Goal: Transaction & Acquisition: Purchase product/service

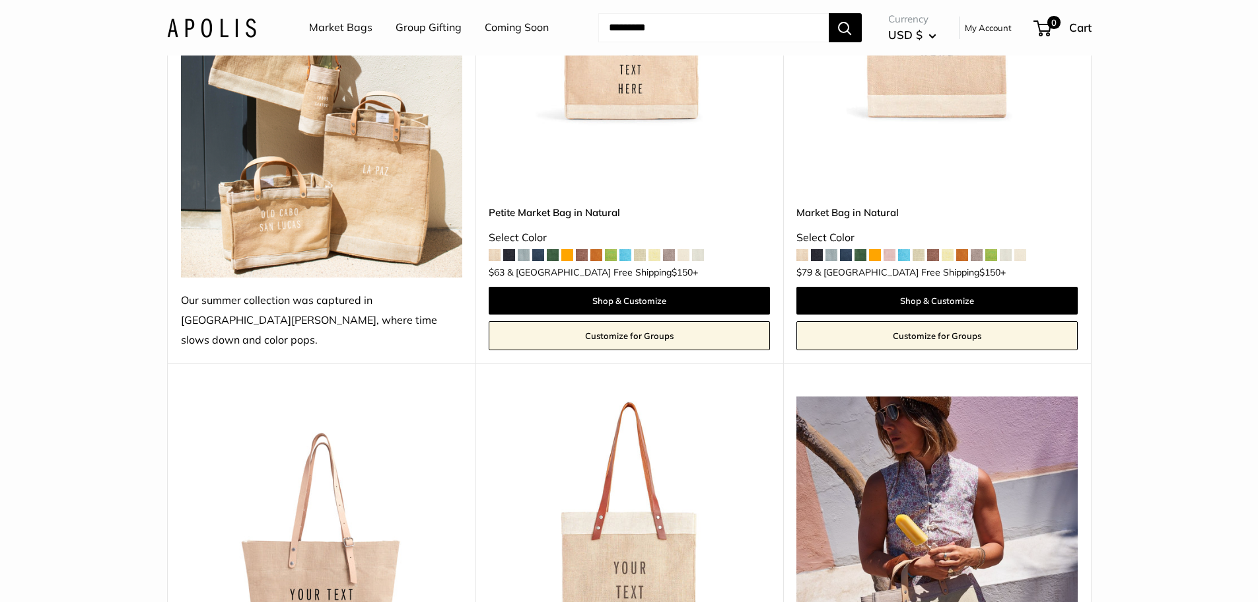
click at [848, 249] on span at bounding box center [846, 255] width 12 height 12
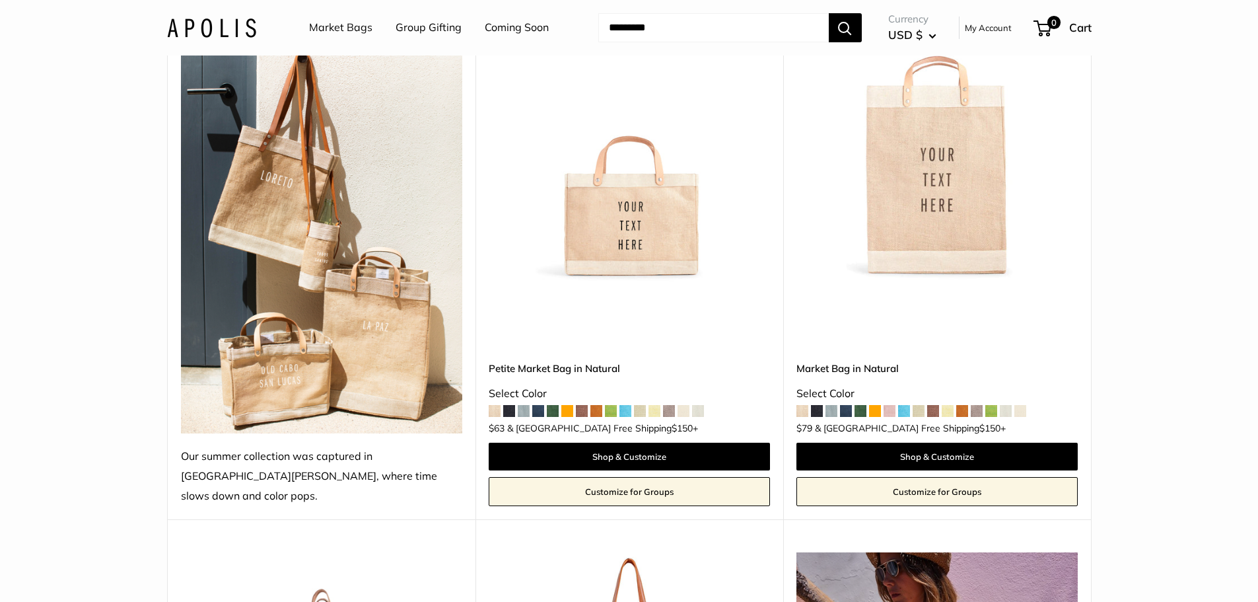
scroll to position [264, 0]
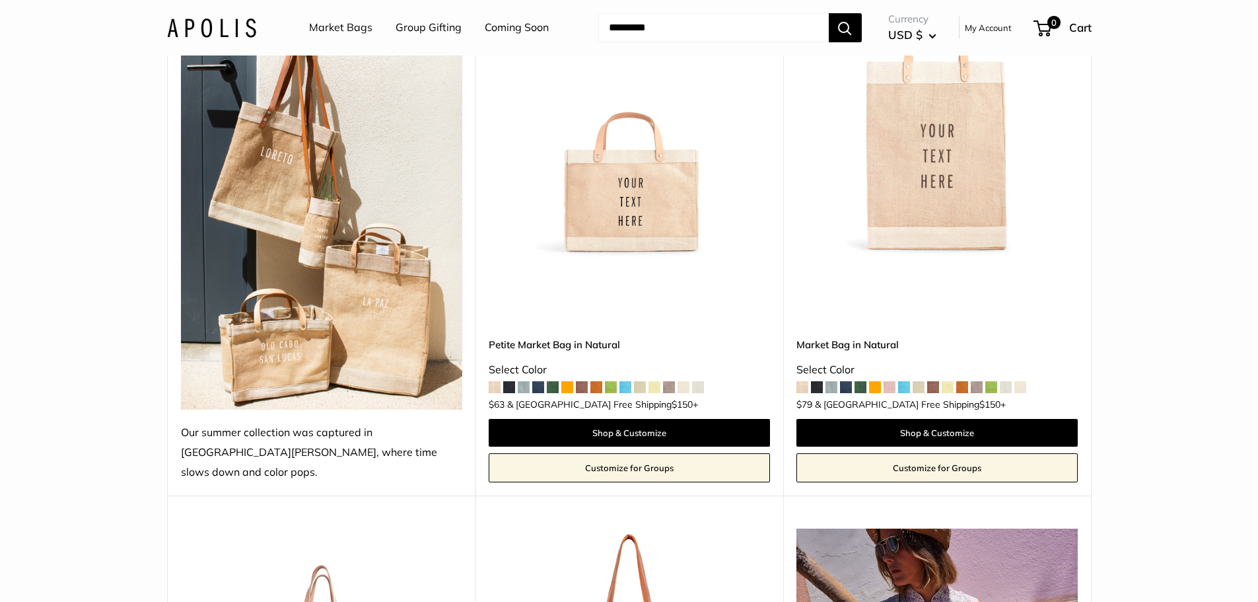
click at [817, 381] on span at bounding box center [817, 387] width 12 height 12
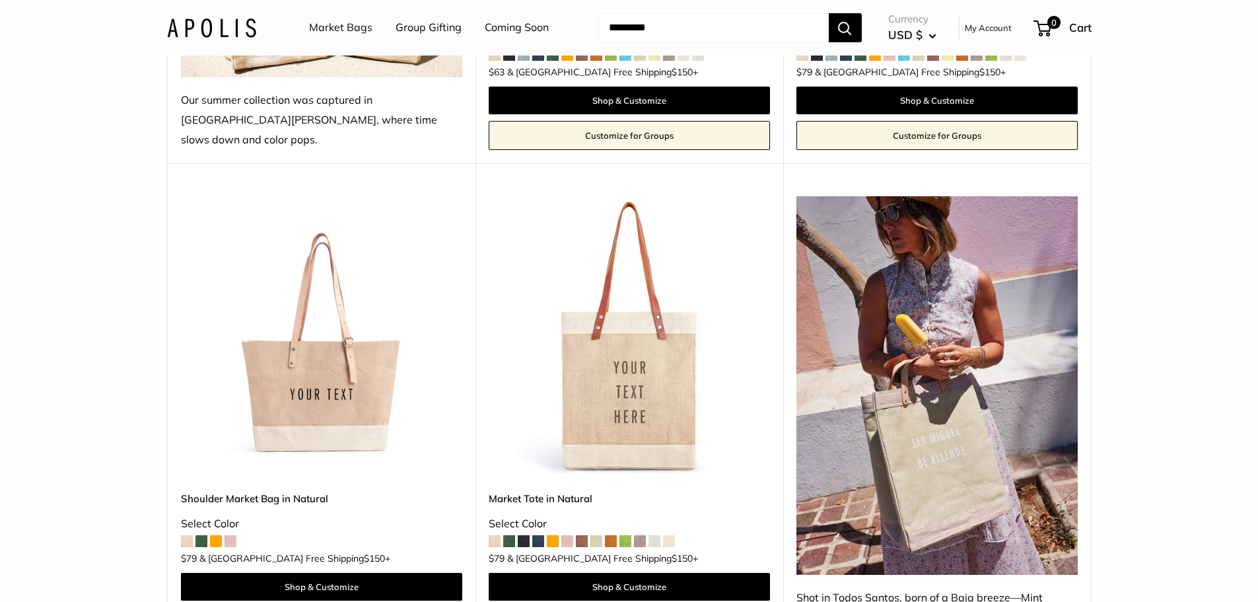
scroll to position [727, 0]
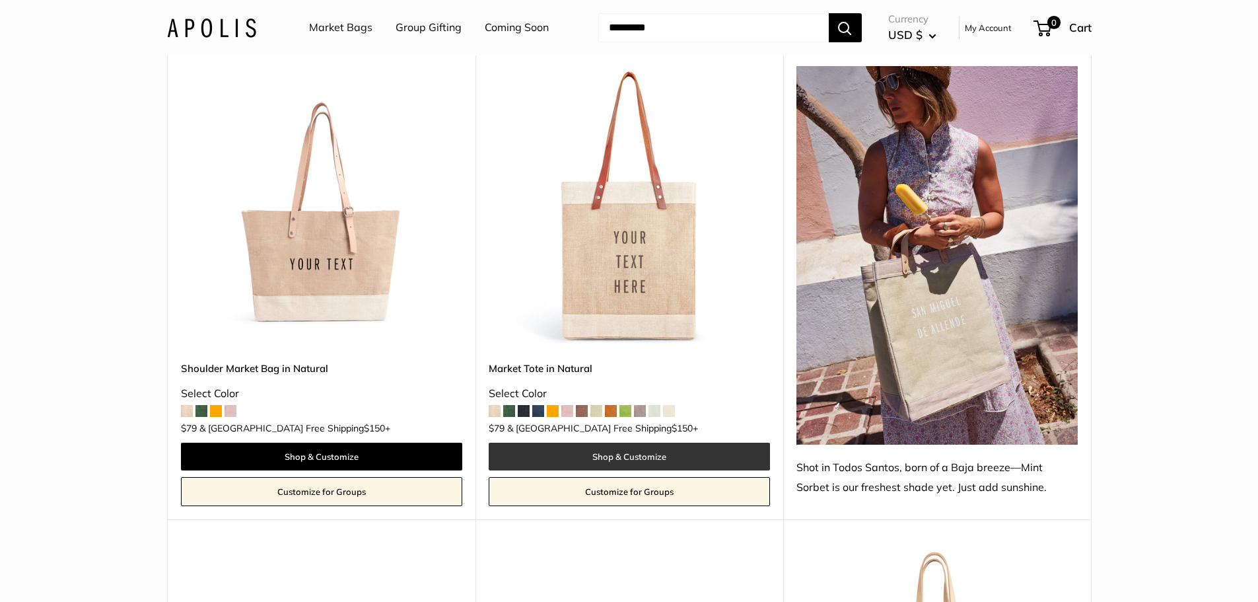
click at [610, 443] on link "Shop & Customize" at bounding box center [629, 457] width 281 height 28
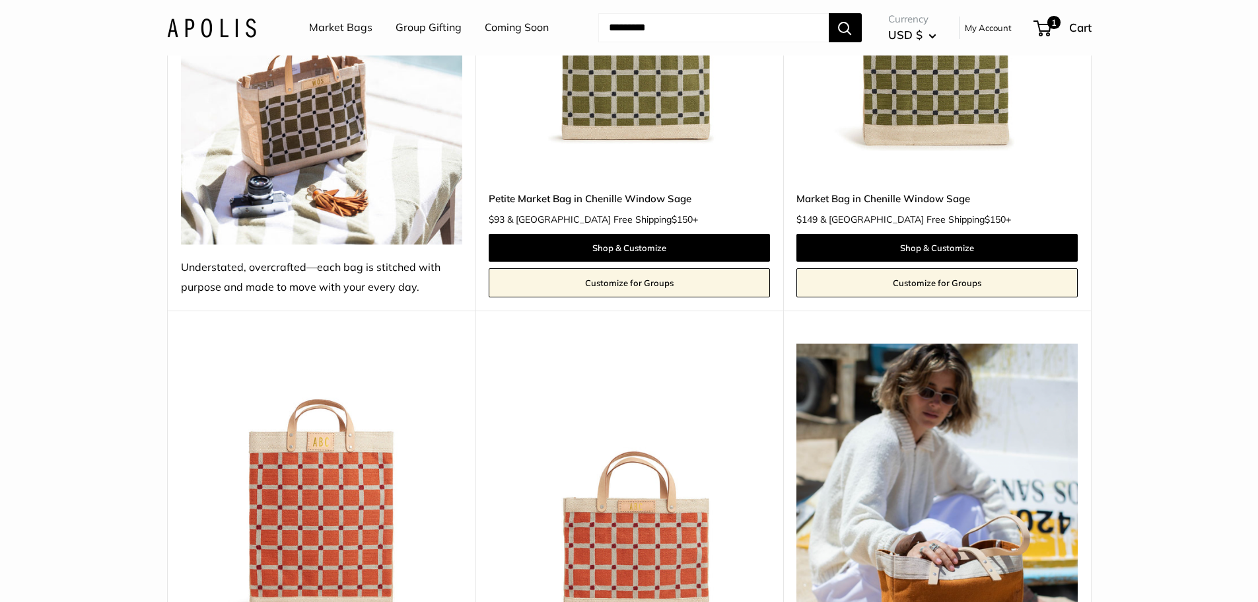
scroll to position [1850, 0]
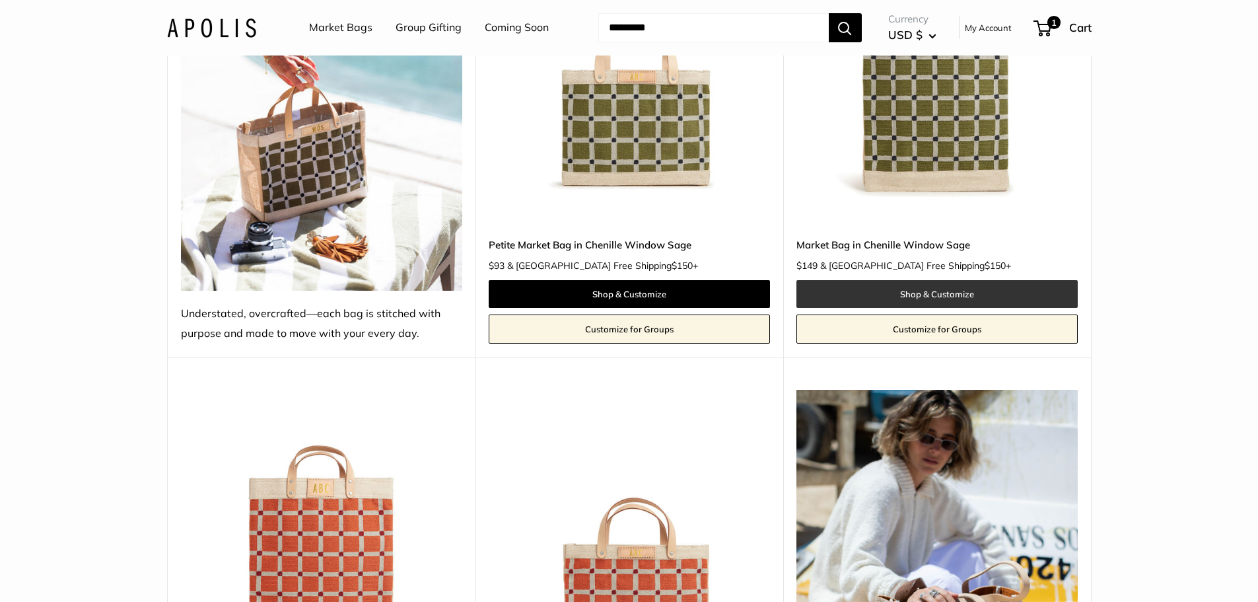
click at [996, 280] on link "Shop & Customize" at bounding box center [937, 294] width 281 height 28
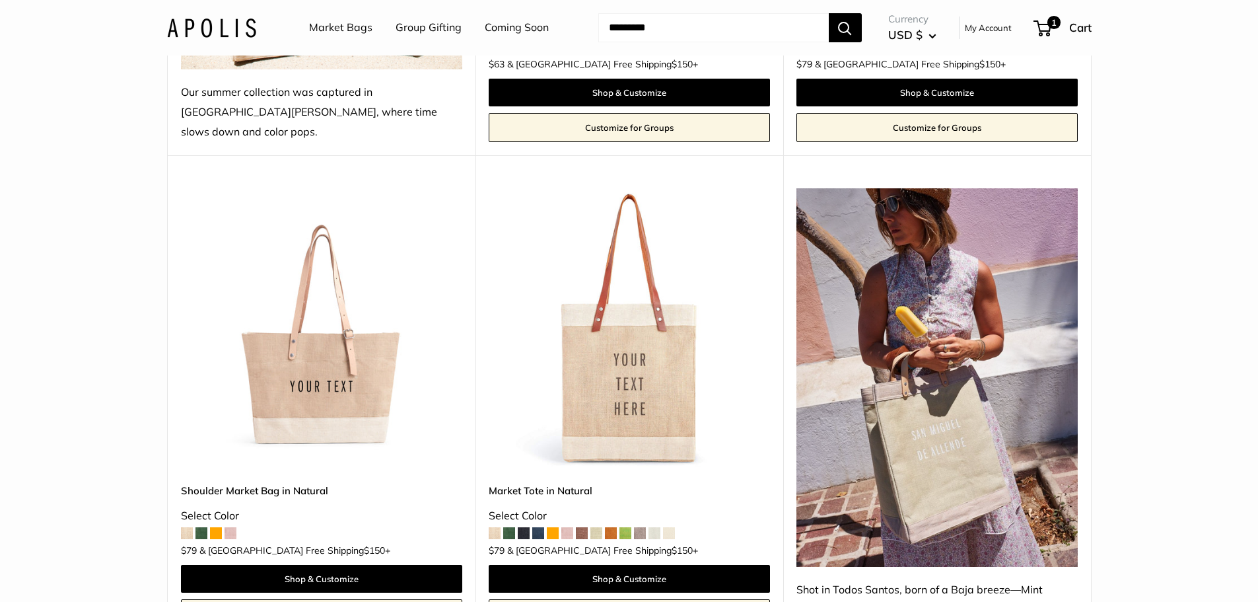
scroll to position [727, 0]
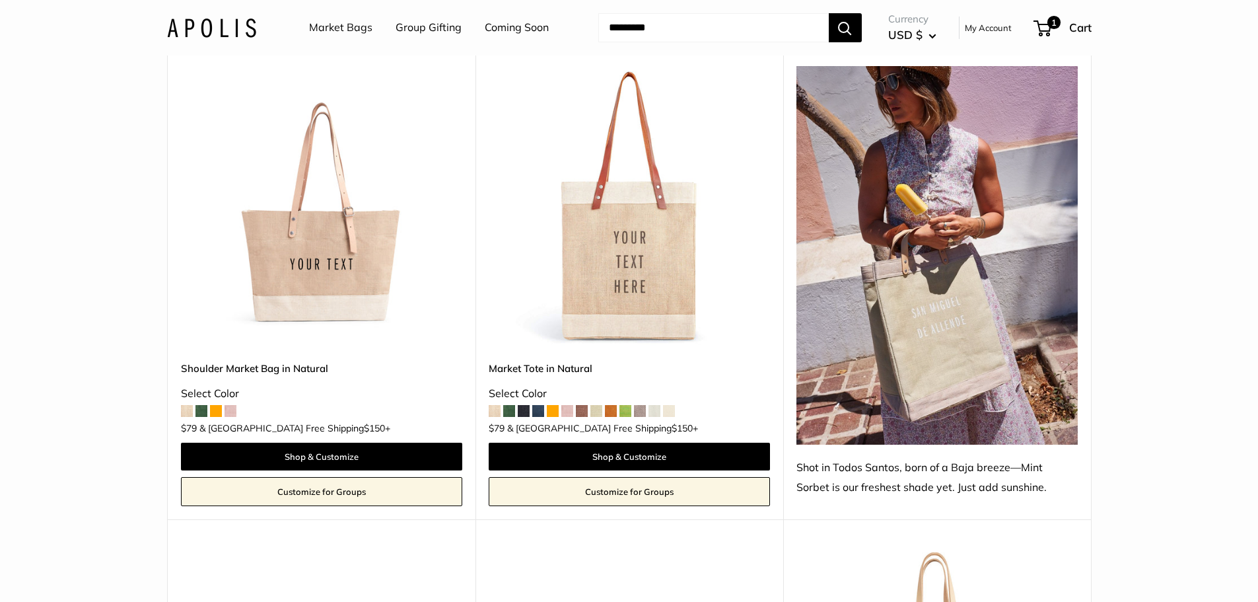
click at [0, 0] on img at bounding box center [0, 0] width 0 height 0
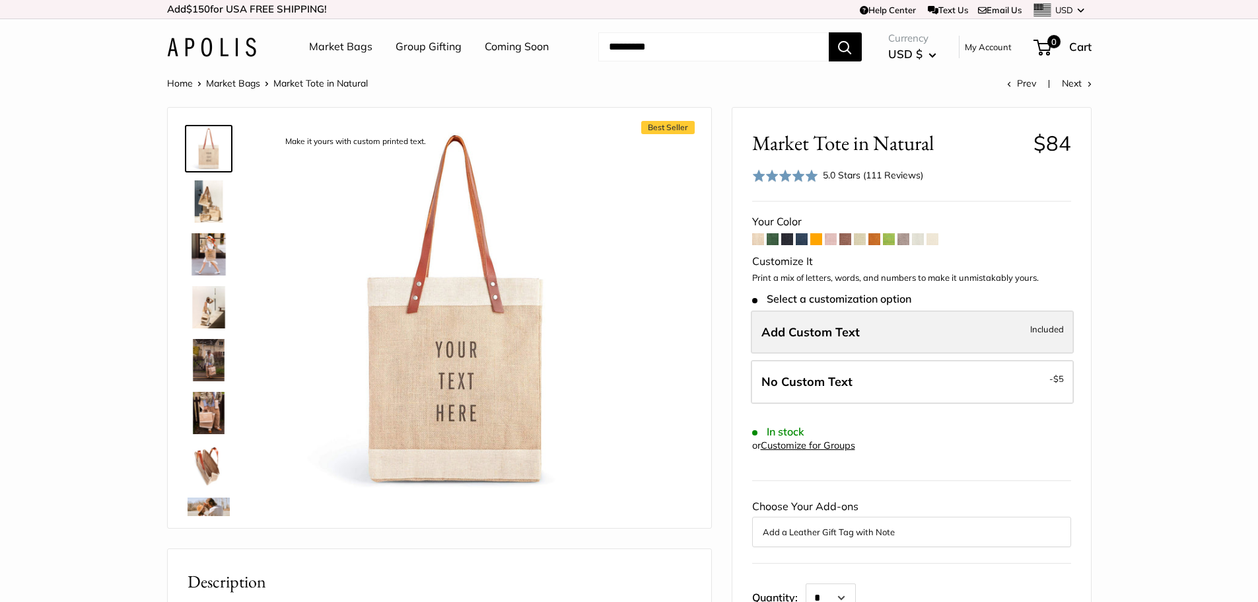
click at [852, 336] on span "Add Custom Text" at bounding box center [811, 331] width 98 height 15
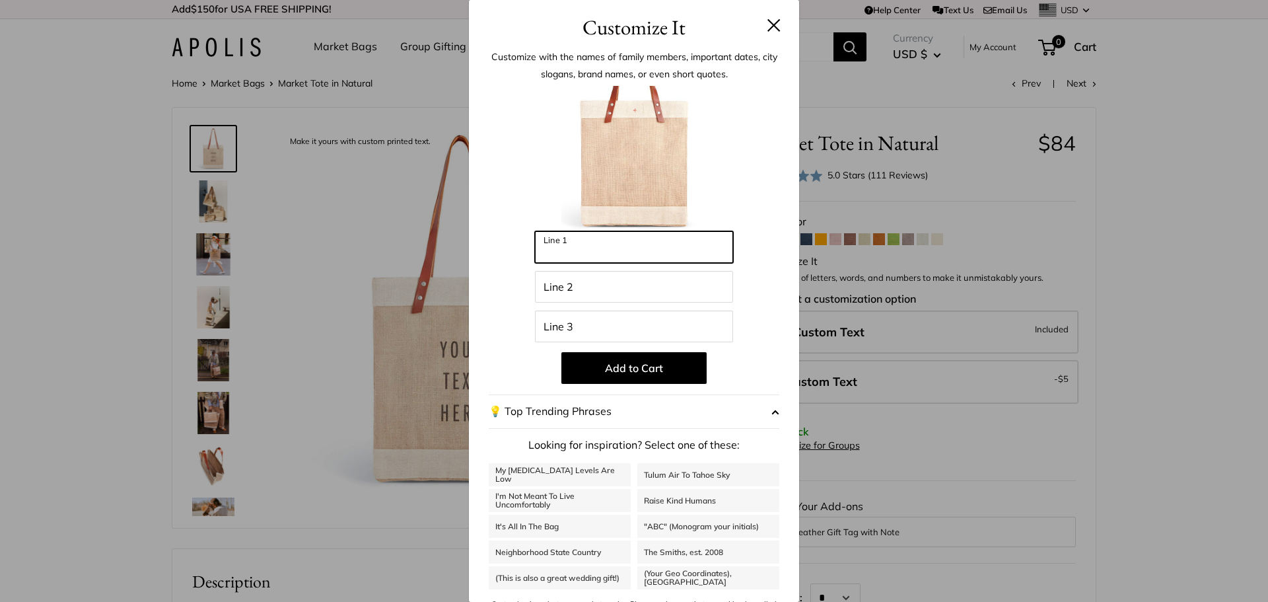
click at [608, 256] on input "Line 1" at bounding box center [634, 247] width 198 height 32
type input "***"
click at [602, 285] on input "Line 2" at bounding box center [634, 287] width 198 height 32
type input "***"
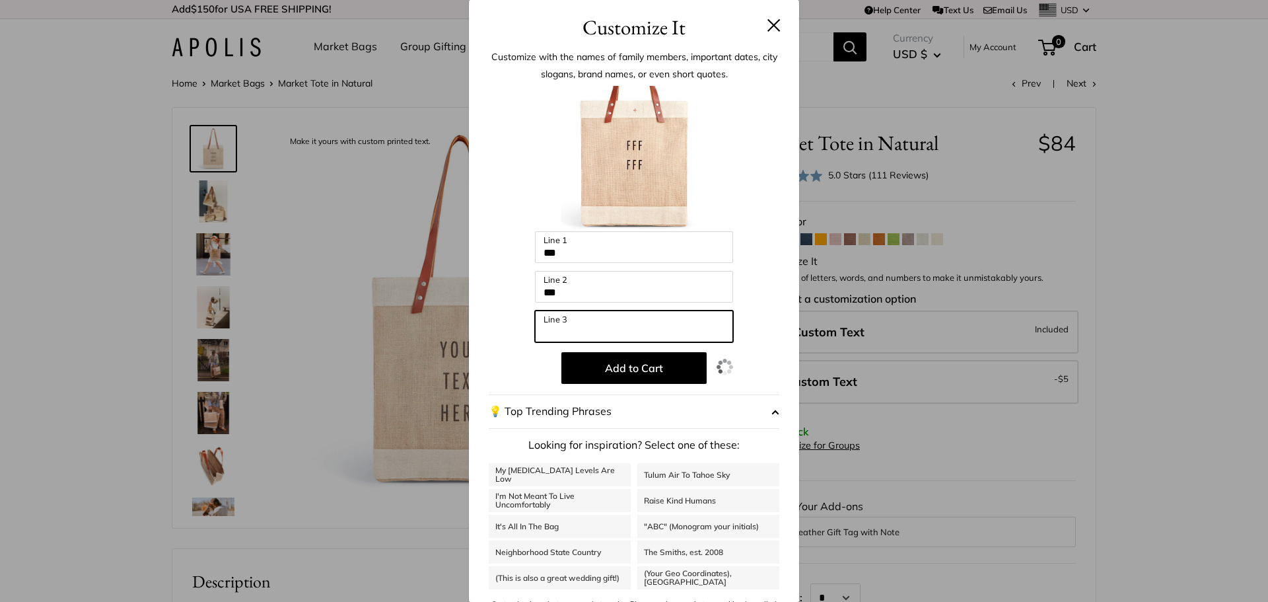
click at [593, 322] on input "Line 3" at bounding box center [634, 326] width 198 height 32
type input "***"
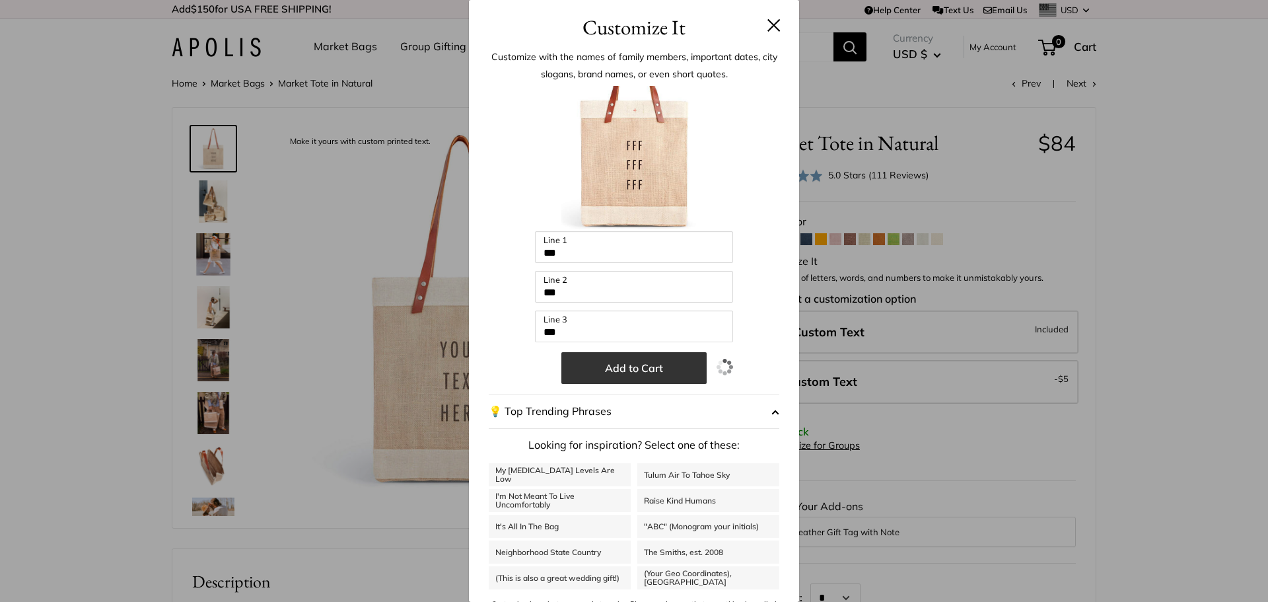
click at [625, 367] on button "Add to Cart" at bounding box center [633, 368] width 145 height 32
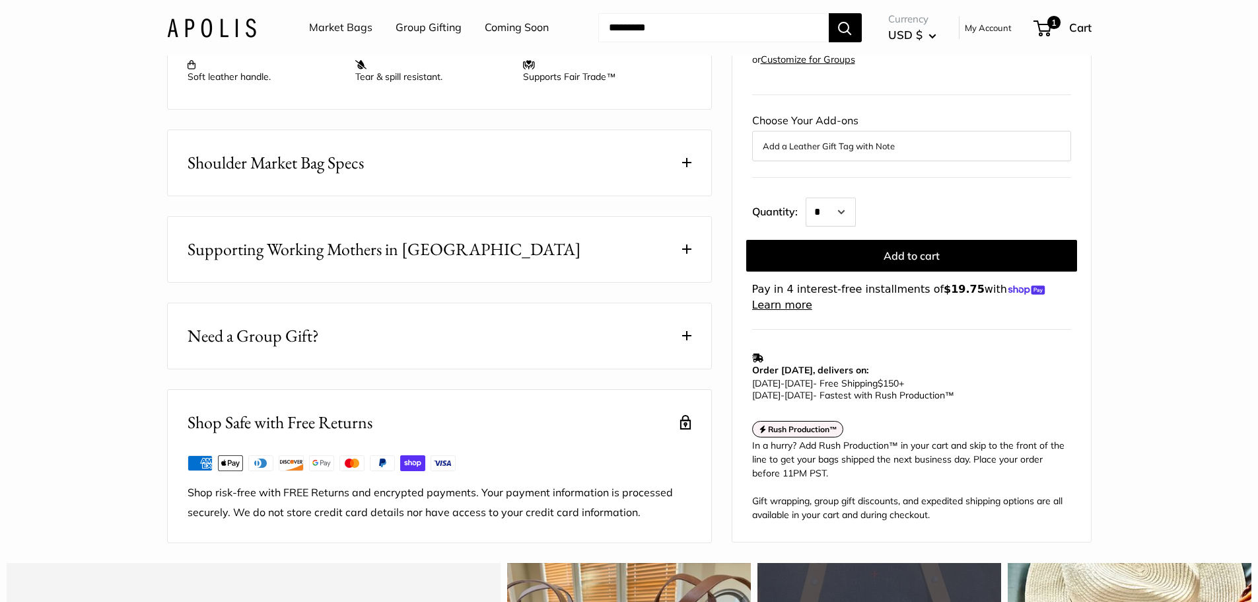
scroll to position [528, 0]
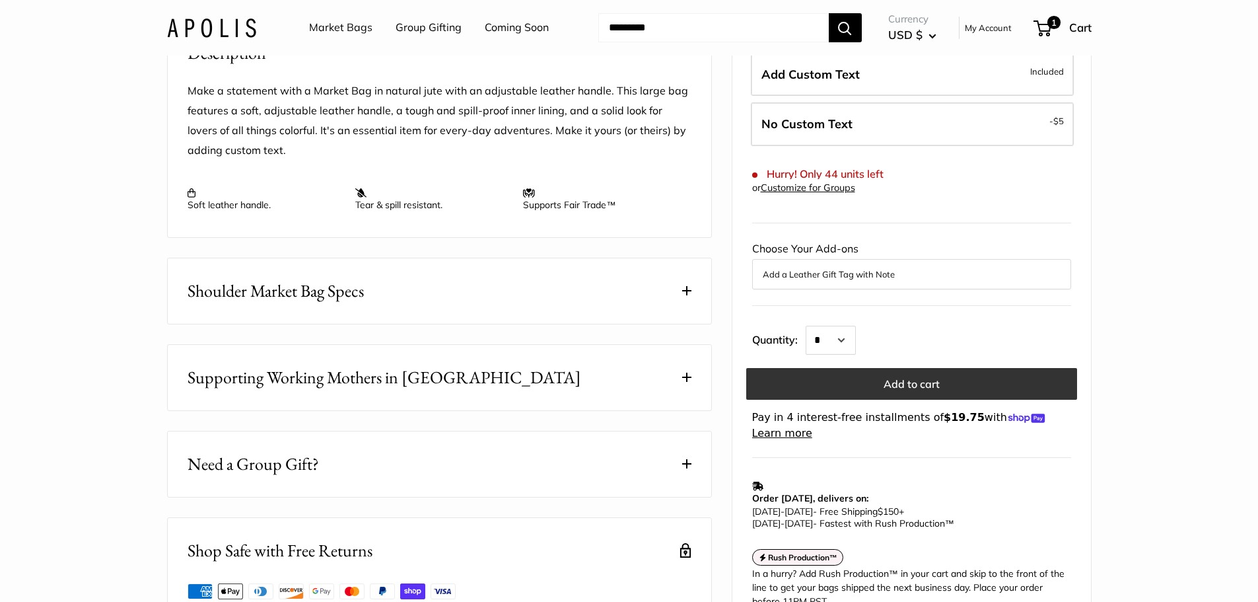
click at [927, 396] on button "Add to cart" at bounding box center [911, 385] width 331 height 32
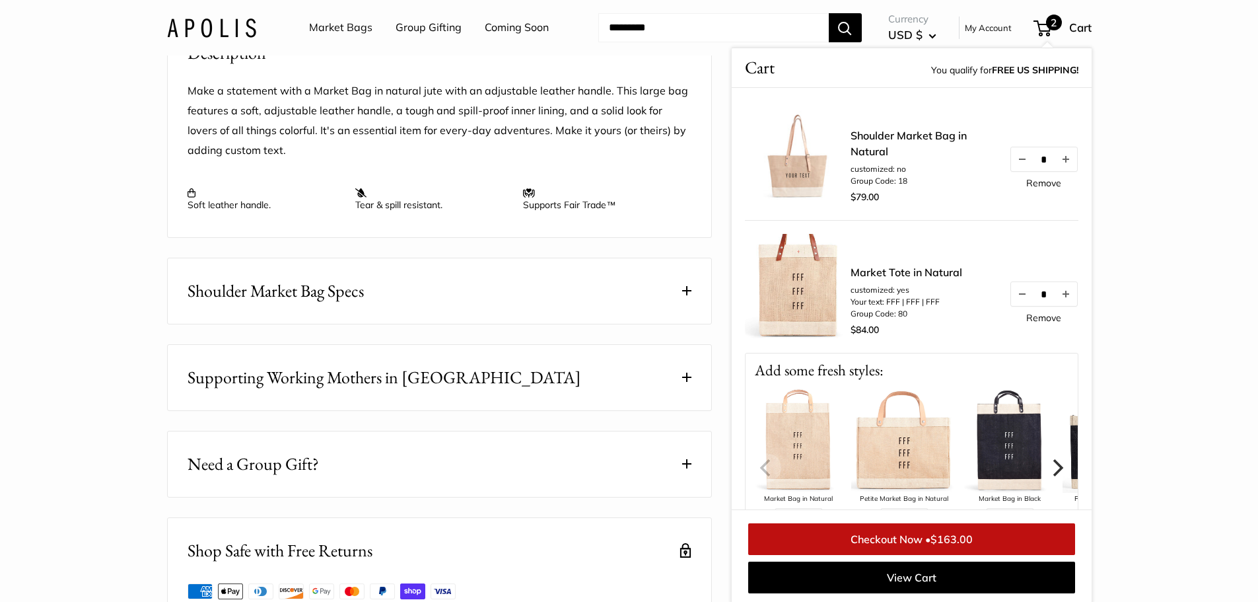
click at [1027, 316] on link "Remove" at bounding box center [1044, 317] width 35 height 9
click at [1036, 183] on link "Remove" at bounding box center [1044, 182] width 35 height 9
